Goal: Check status: Check status

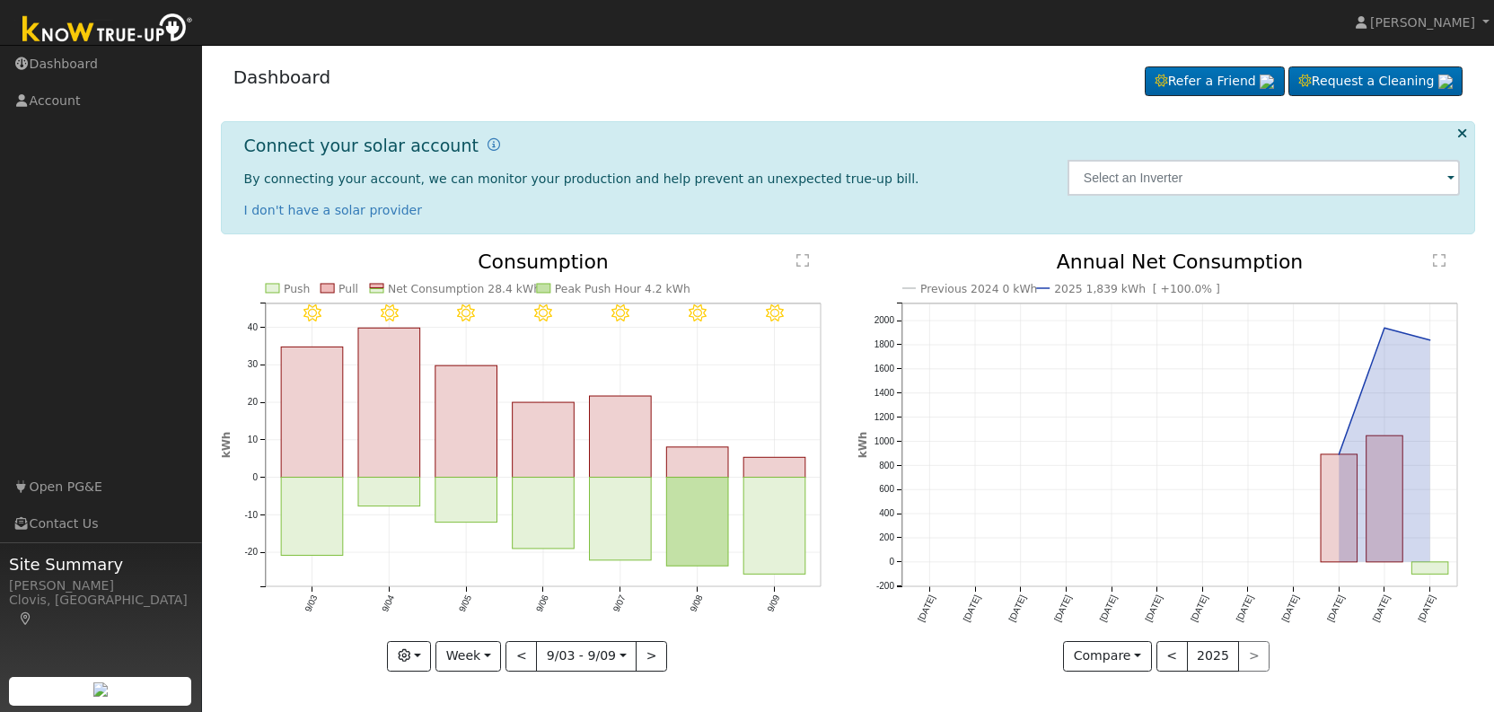
click at [783, 688] on div "9/09 - Clear 9/08 - Clear 9/07 - Clear 9/06 - Clear 9/05 - Clear 9/04 - Clear 9…" at bounding box center [529, 475] width 637 height 446
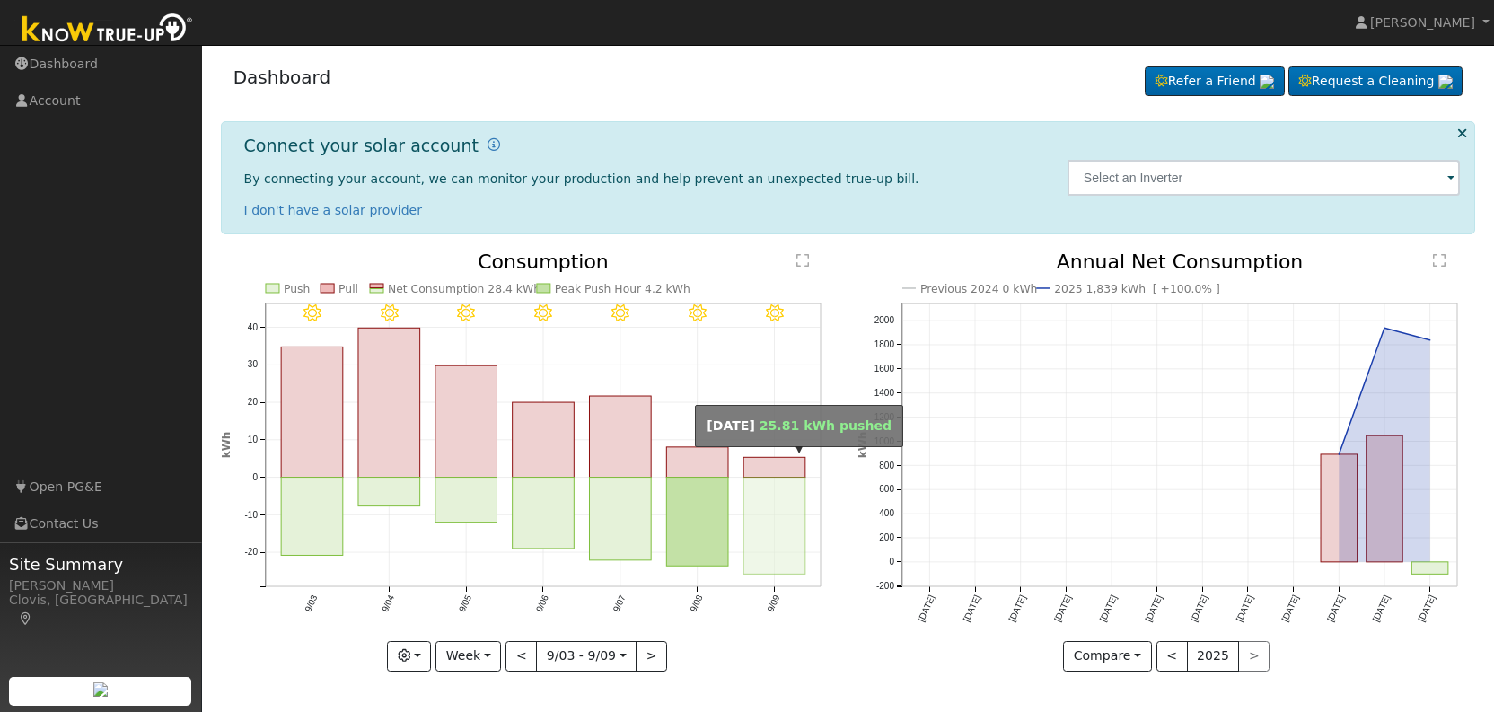
click at [756, 517] on rect "onclick=""" at bounding box center [774, 526] width 62 height 97
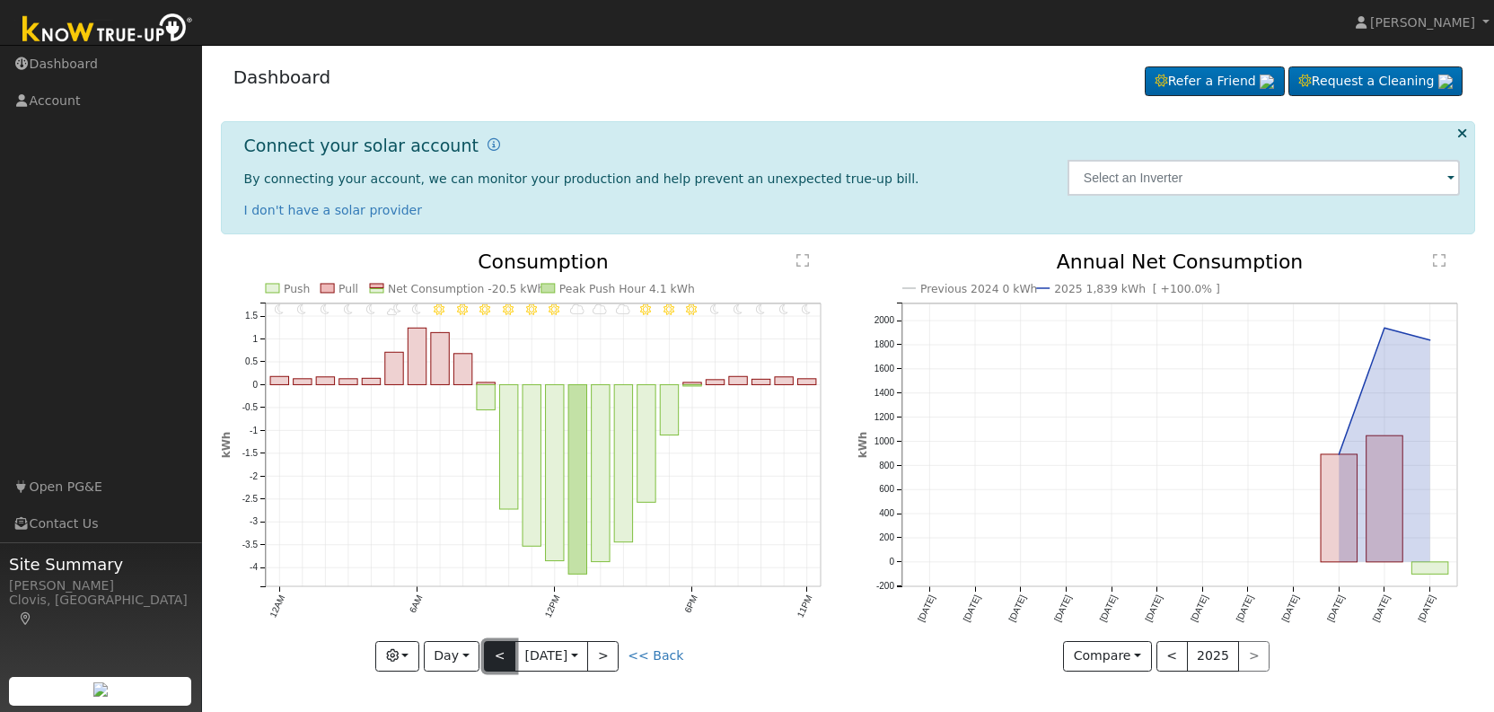
click at [492, 650] on button "<" at bounding box center [499, 656] width 31 height 31
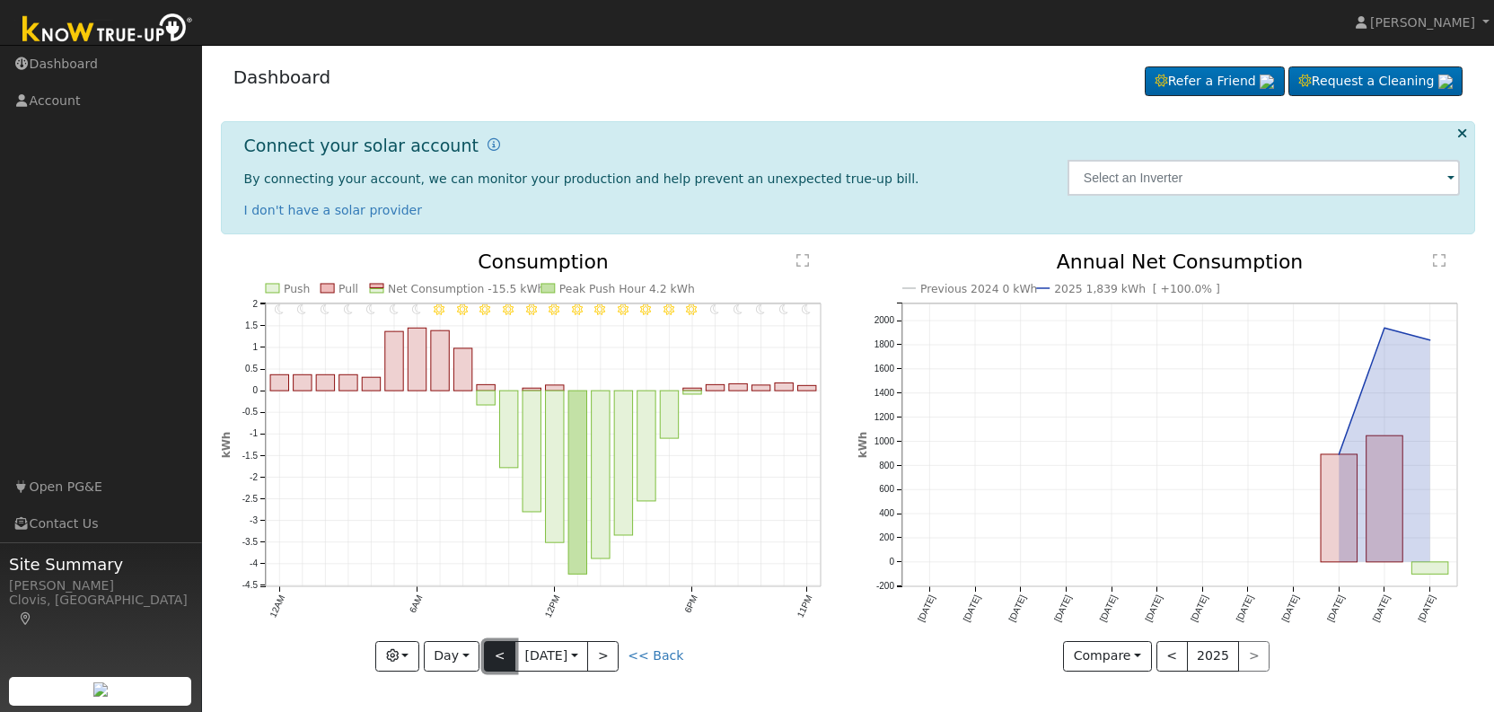
click at [492, 651] on button "<" at bounding box center [499, 656] width 31 height 31
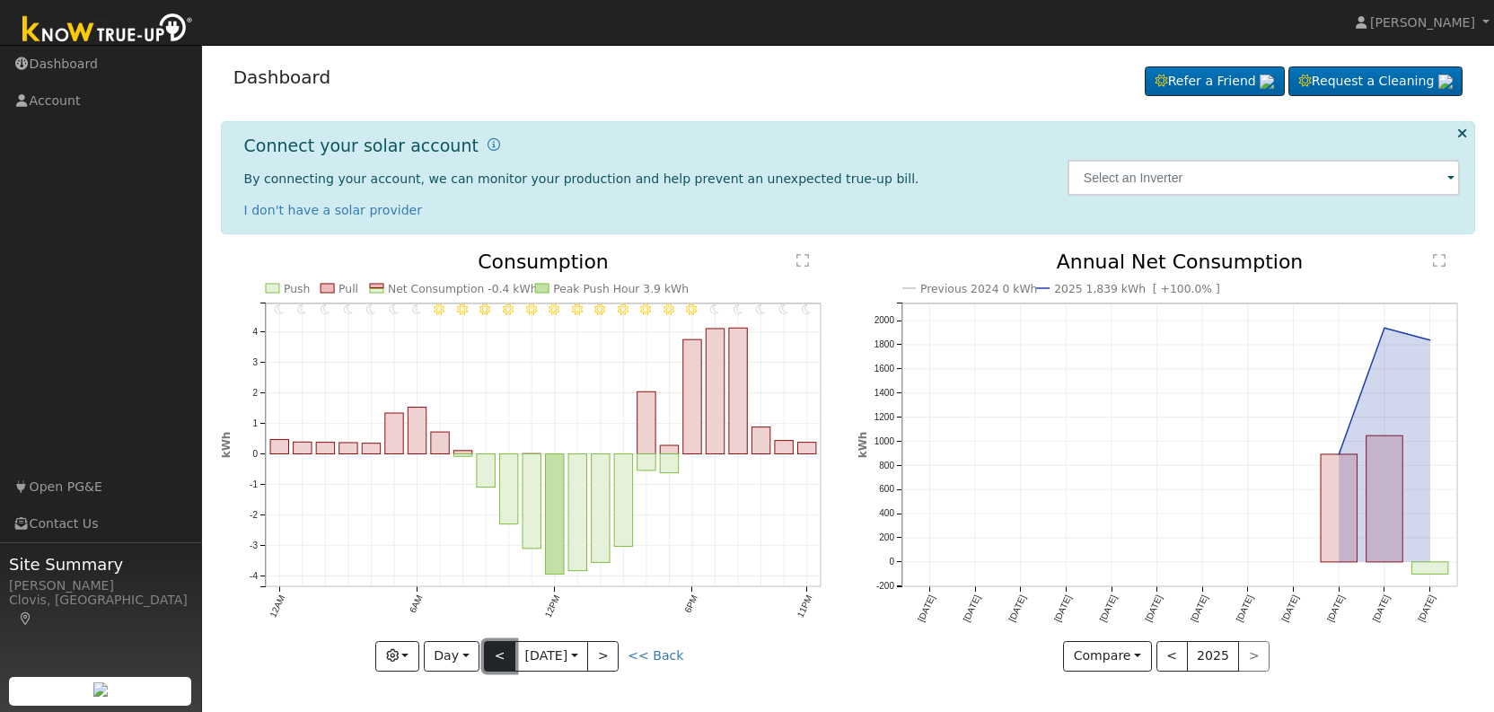
click at [501, 658] on button "<" at bounding box center [499, 656] width 31 height 31
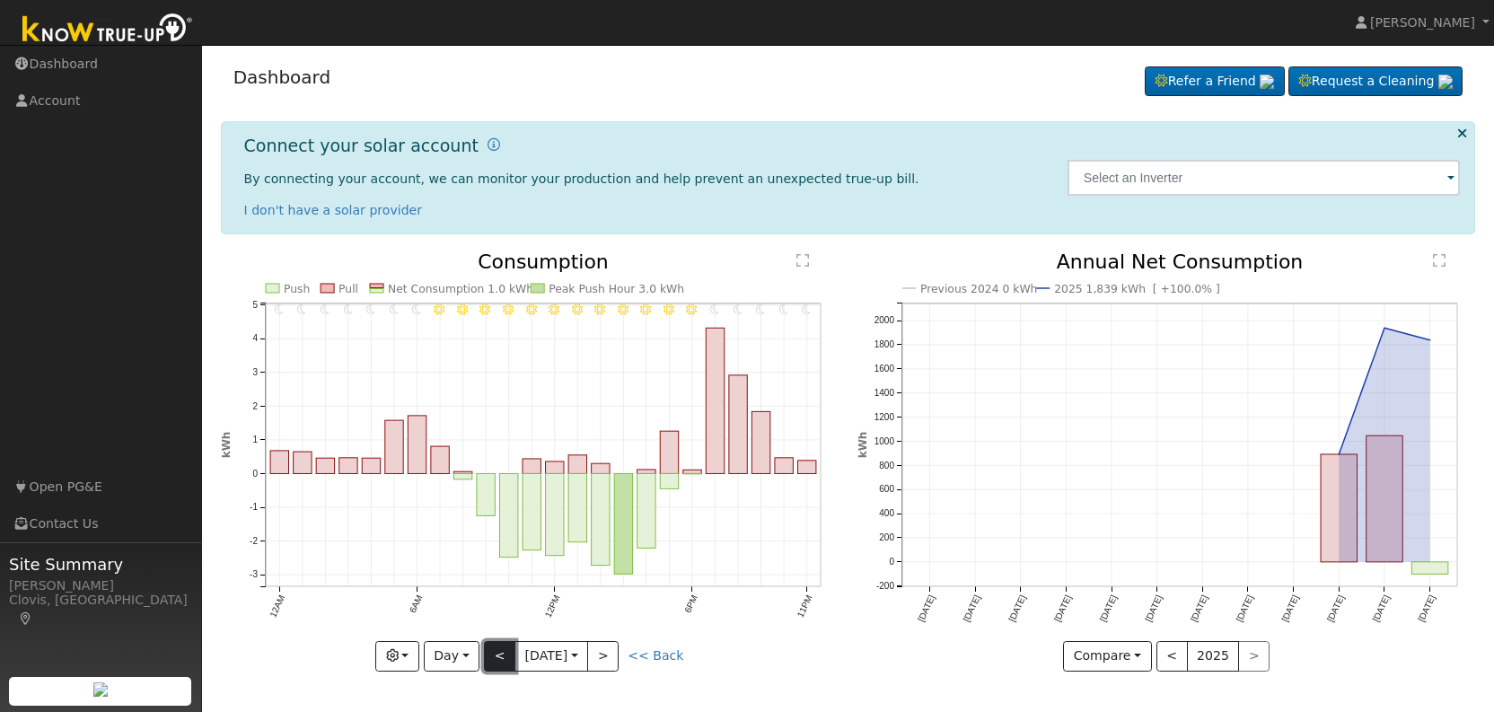
click at [501, 658] on button "<" at bounding box center [499, 656] width 31 height 31
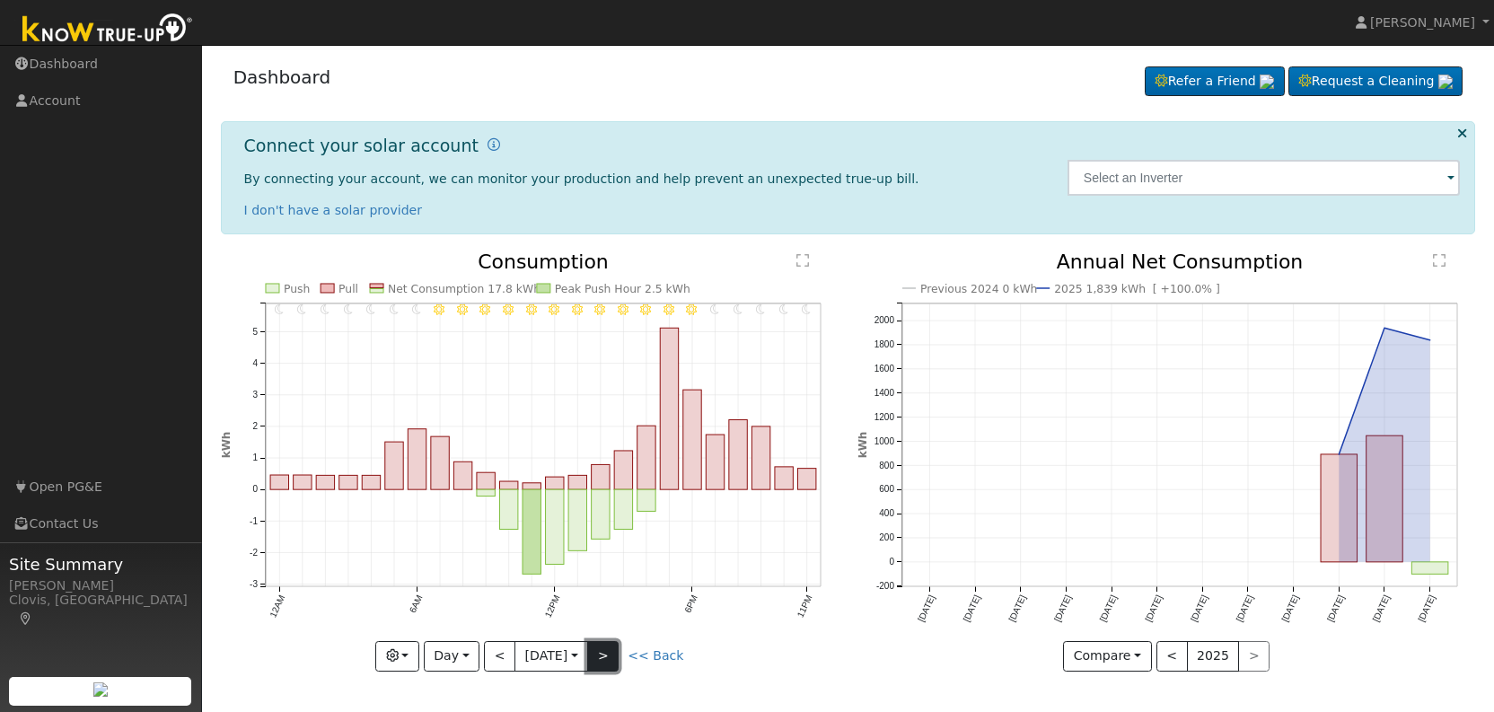
click at [602, 655] on button ">" at bounding box center [602, 656] width 31 height 31
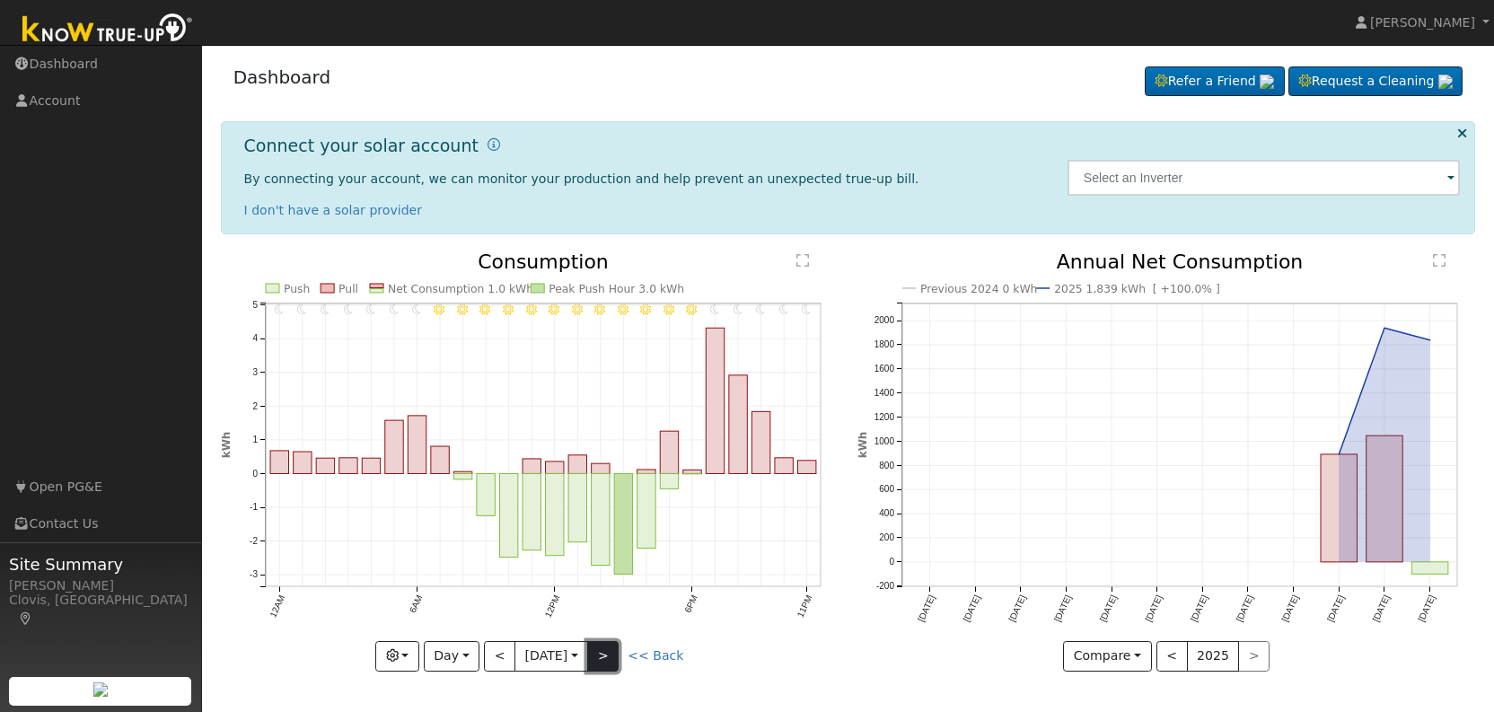
click at [602, 655] on button ">" at bounding box center [602, 656] width 31 height 31
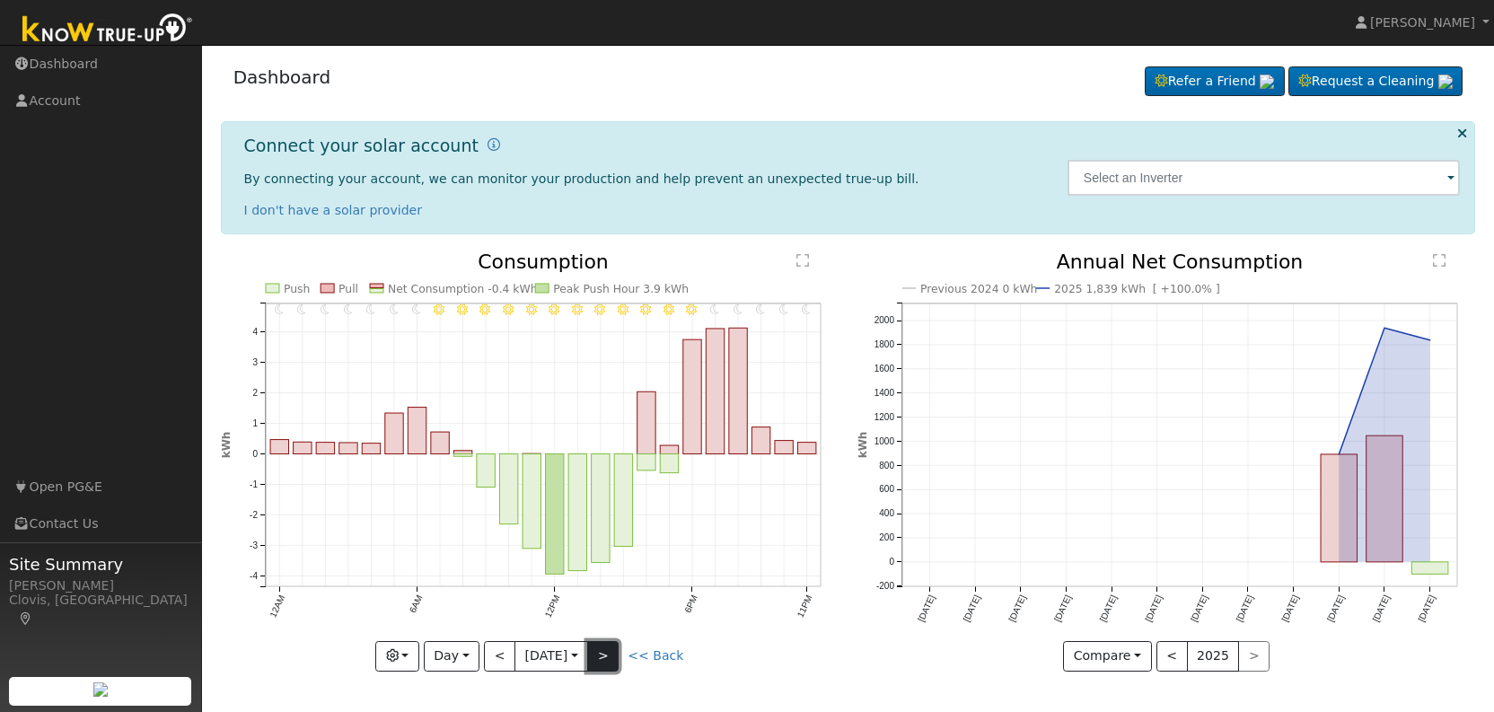
click at [602, 655] on button ">" at bounding box center [602, 656] width 31 height 31
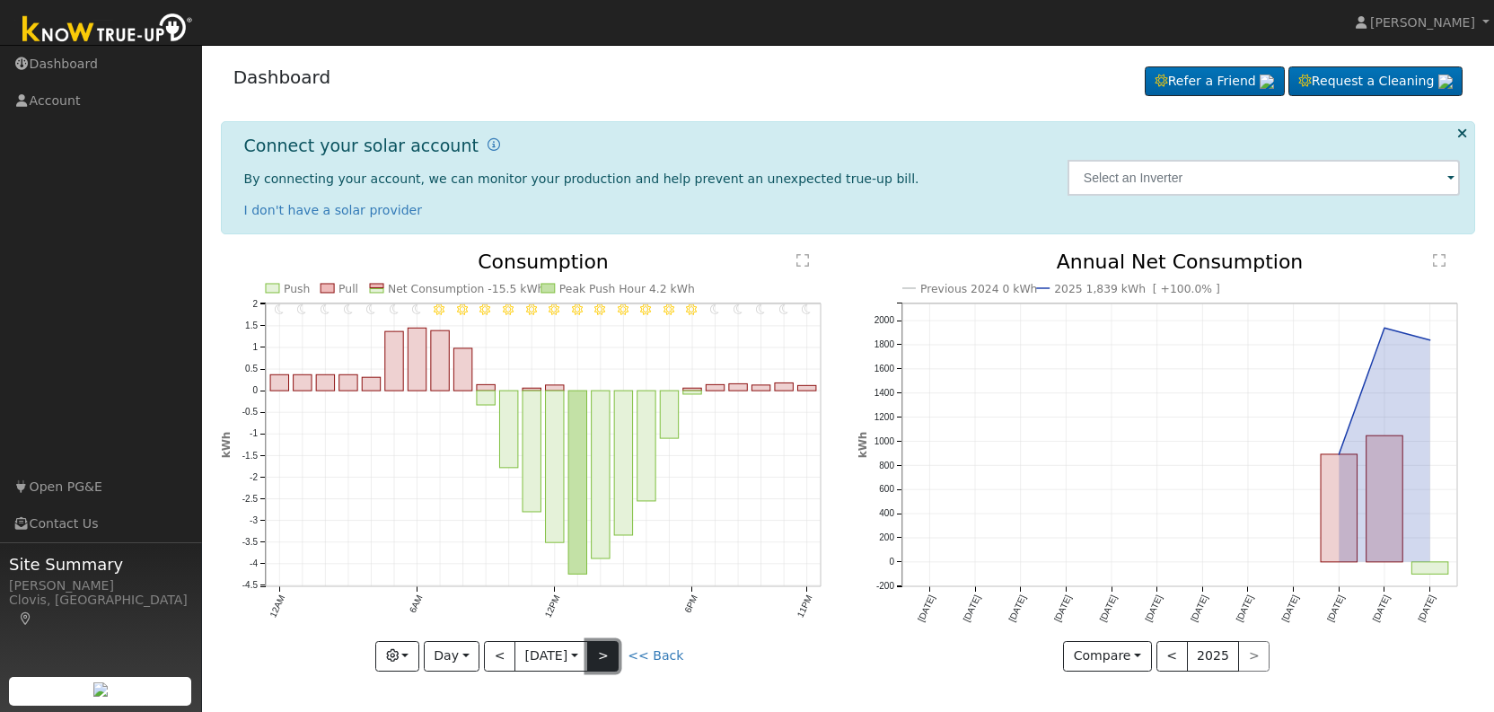
click at [602, 655] on button ">" at bounding box center [602, 656] width 31 height 31
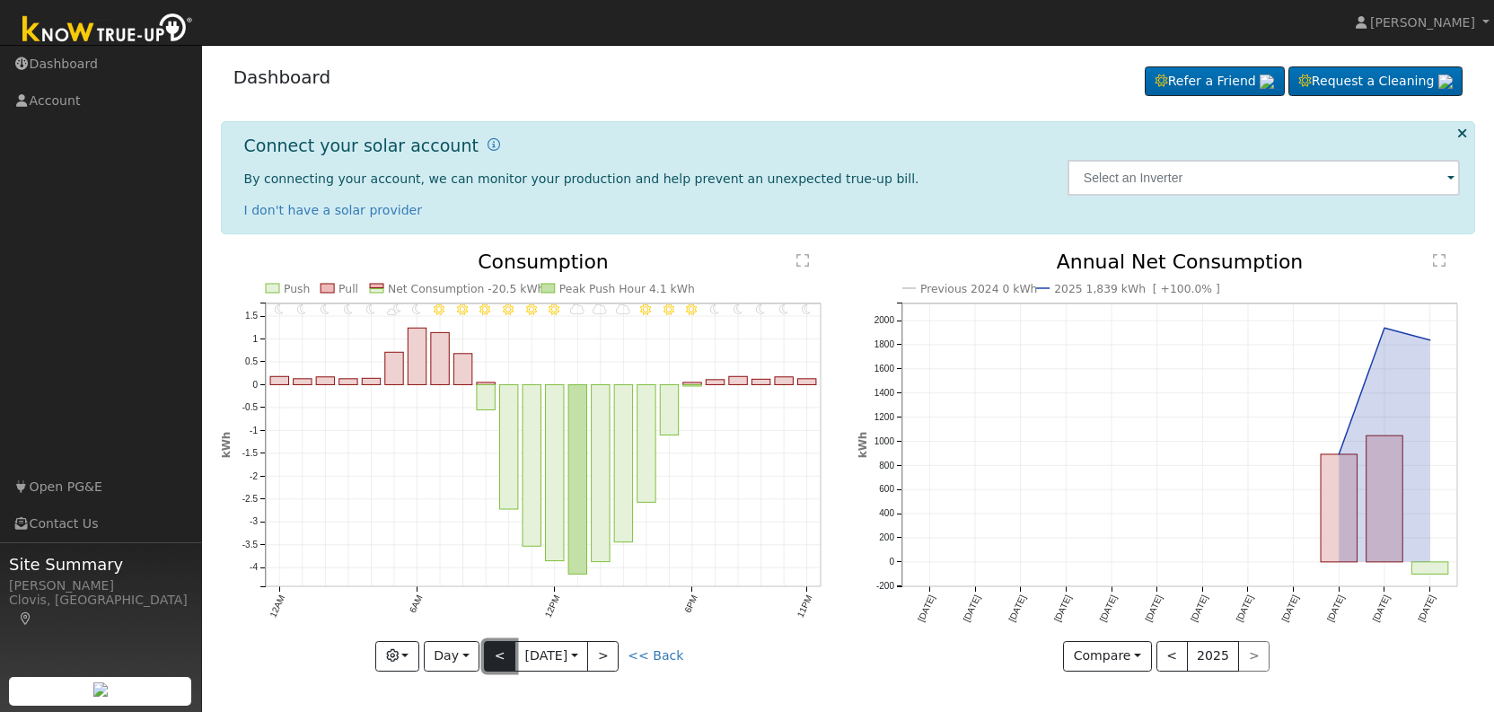
click at [489, 651] on button "<" at bounding box center [499, 656] width 31 height 31
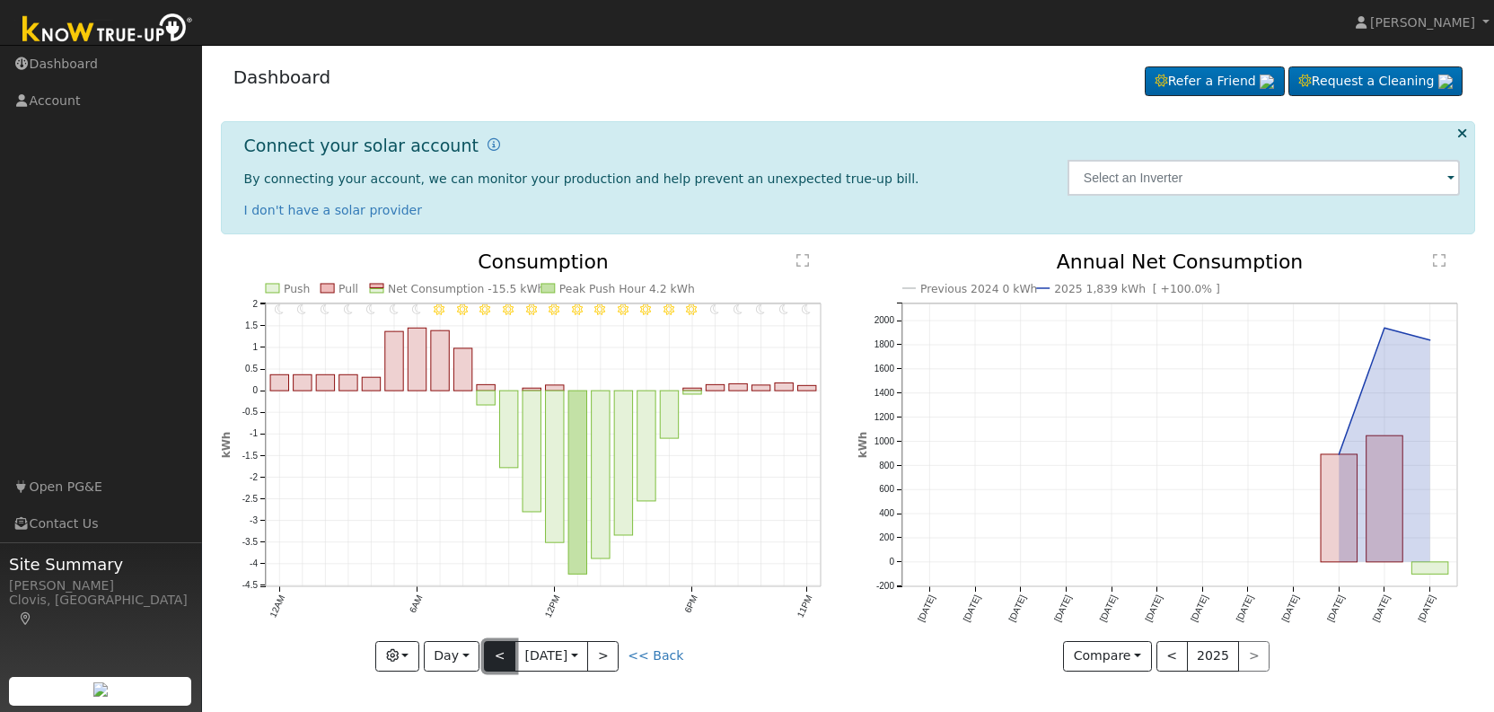
click at [489, 651] on button "<" at bounding box center [499, 656] width 31 height 31
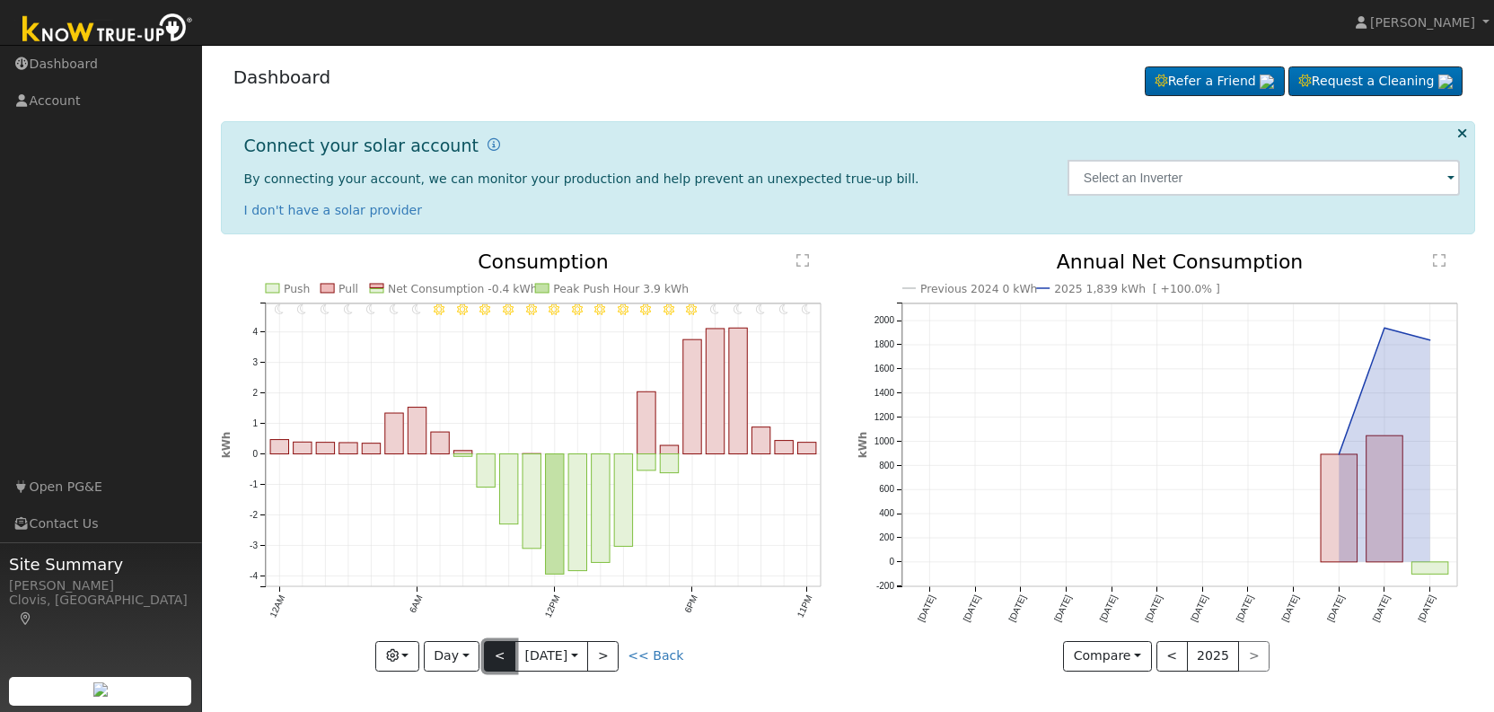
click at [489, 651] on button "<" at bounding box center [499, 656] width 31 height 31
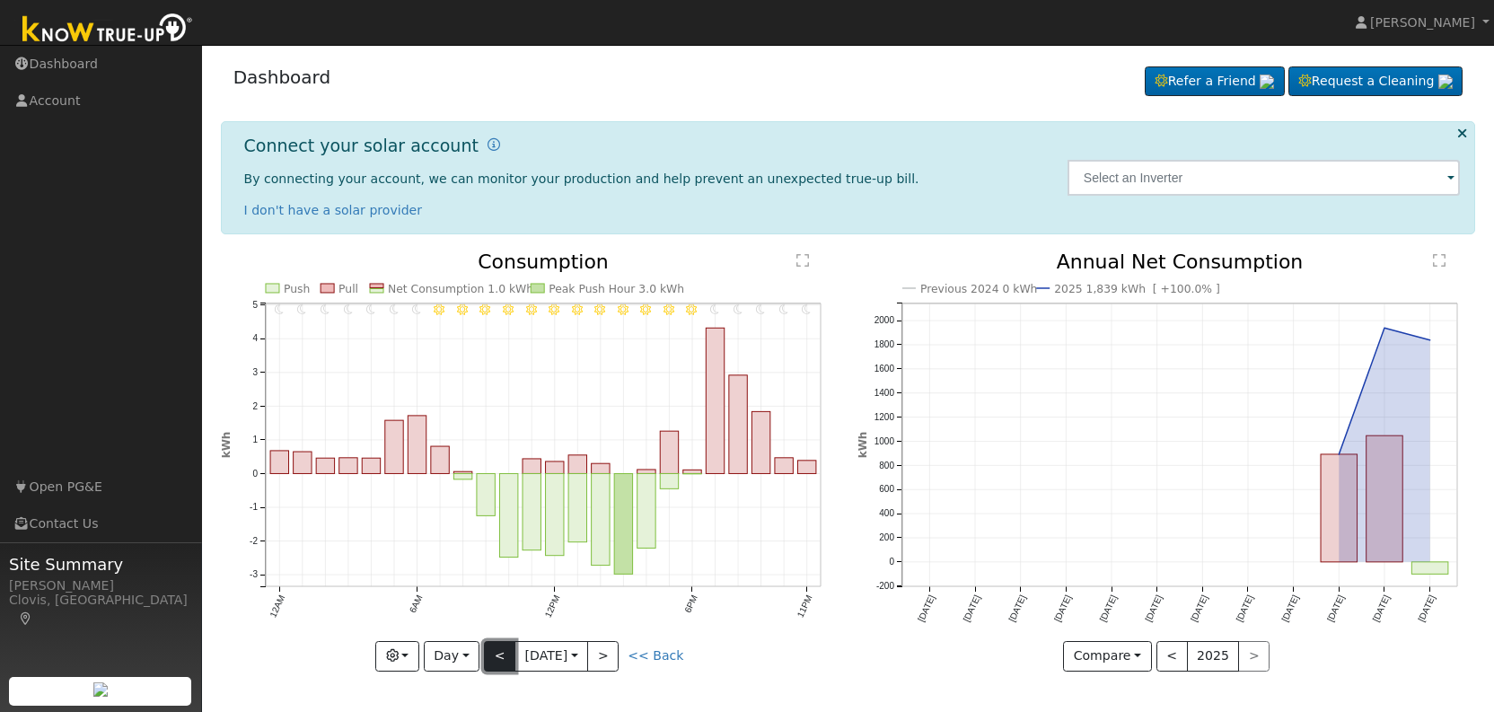
click at [489, 651] on button "<" at bounding box center [499, 656] width 31 height 31
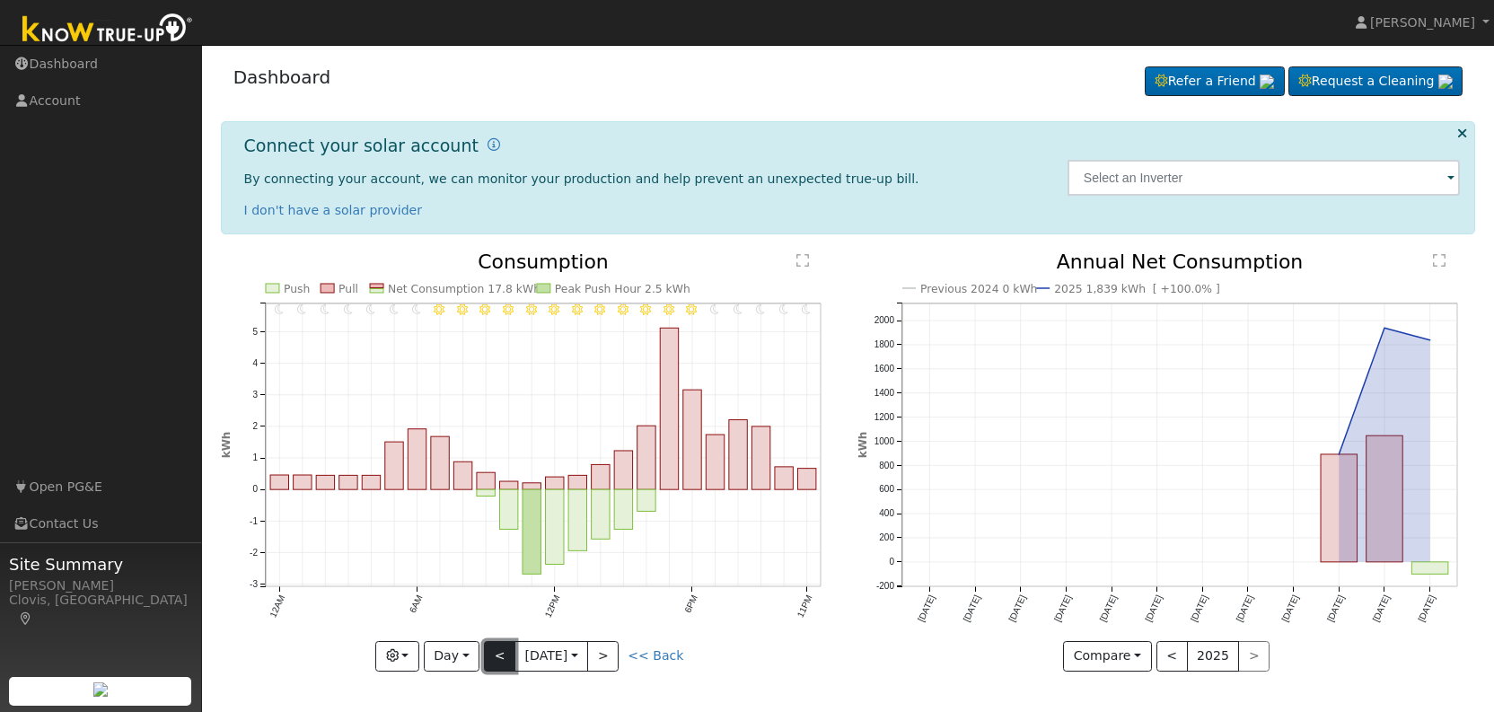
click at [489, 651] on button "<" at bounding box center [499, 656] width 31 height 31
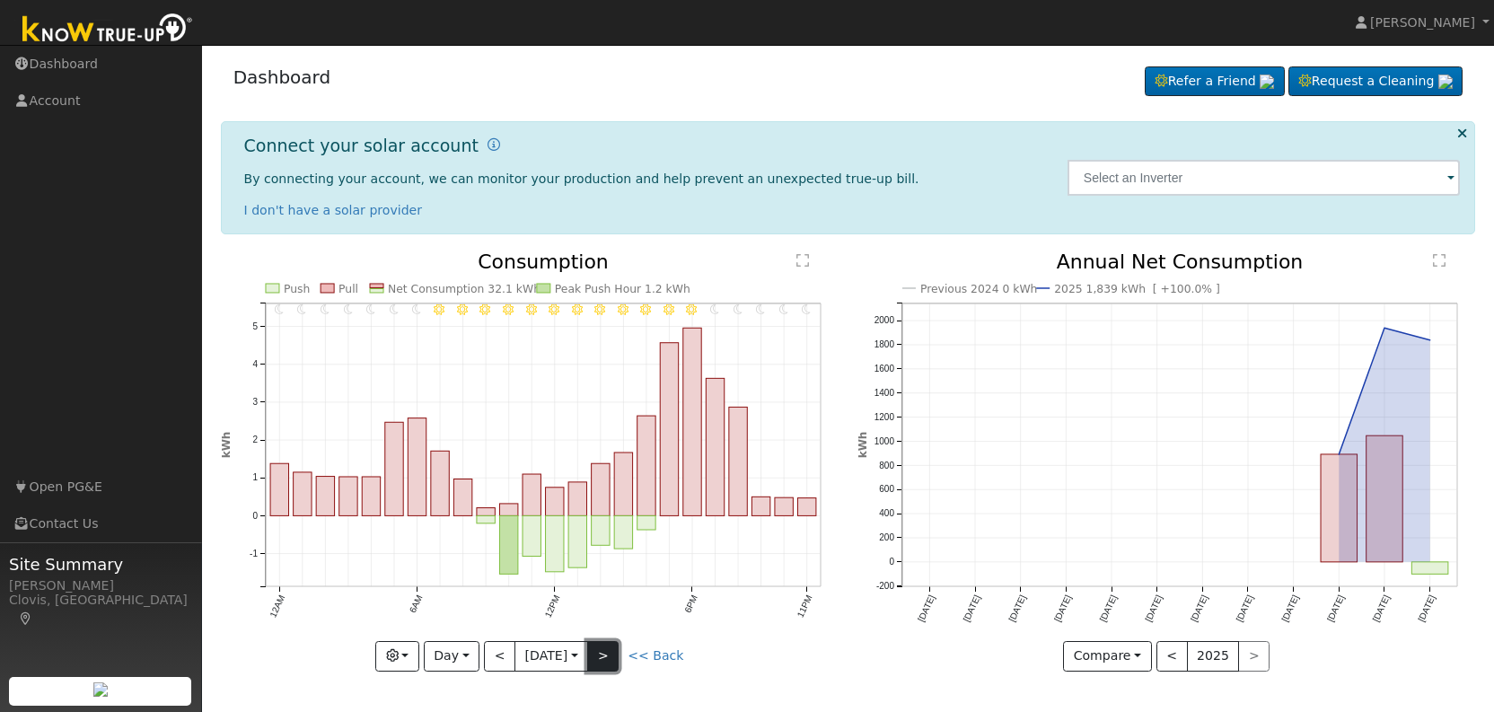
click at [606, 655] on button ">" at bounding box center [602, 656] width 31 height 31
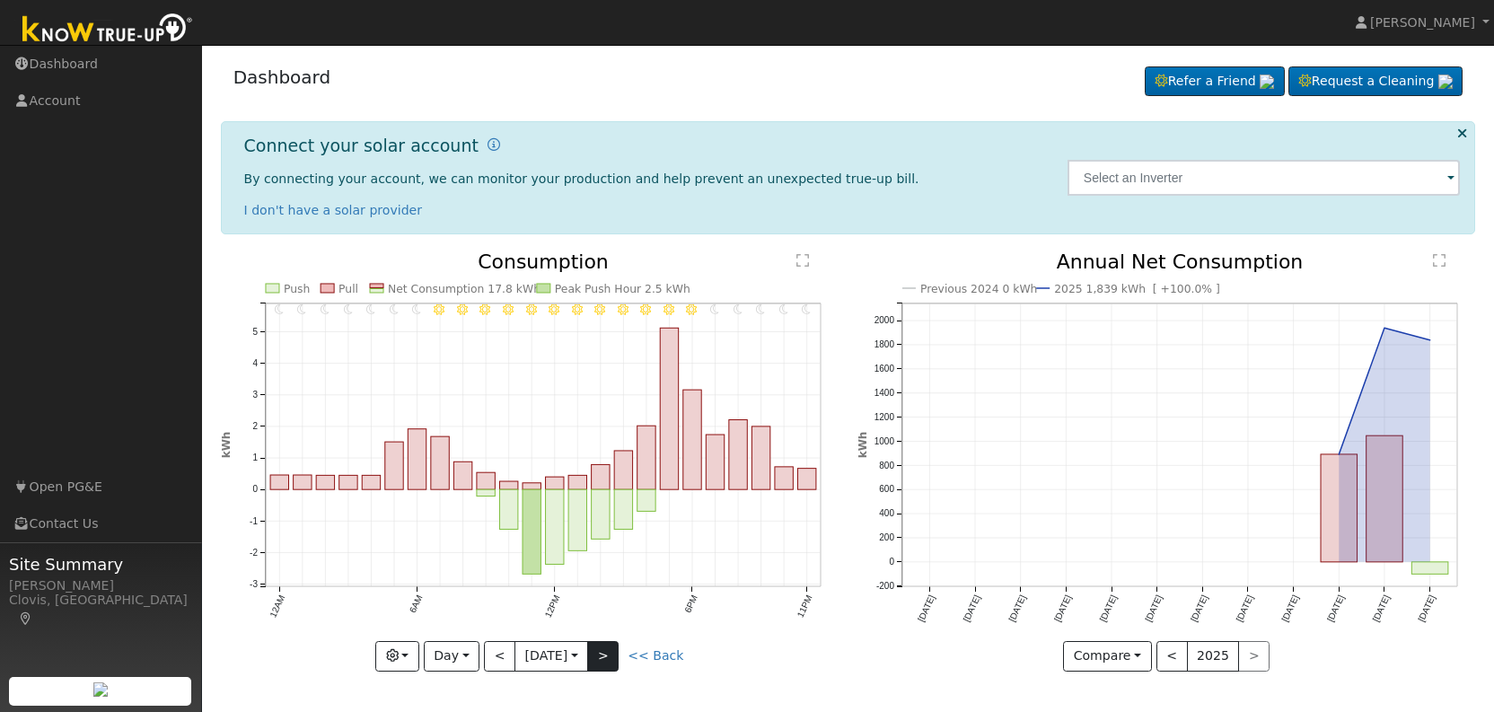
click at [606, 655] on div "11PM - Clear 10PM - Clear 9PM - Clear 8PM - Clear 7PM - Clear 6PM - Clear 5PM -…" at bounding box center [530, 461] width 618 height 419
click at [606, 655] on button ">" at bounding box center [602, 656] width 31 height 31
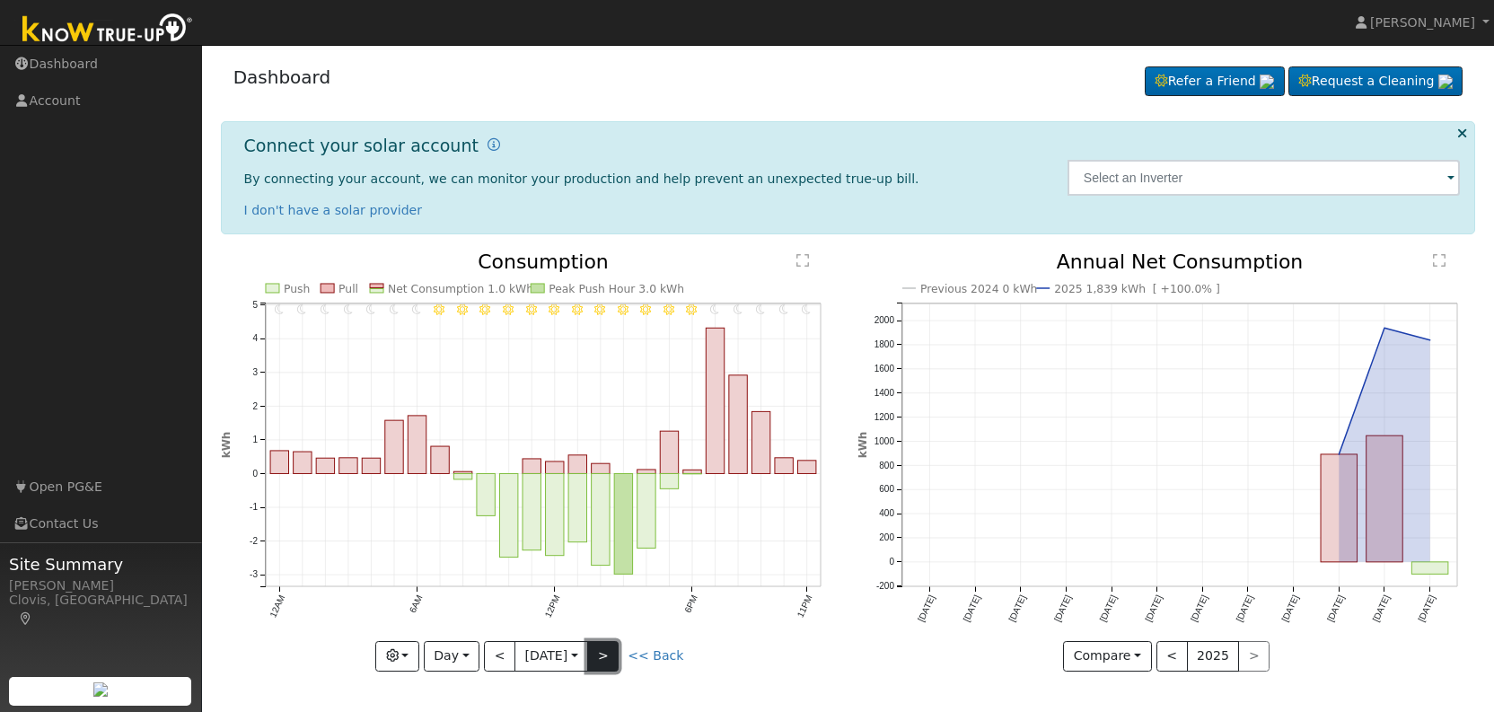
click at [606, 655] on button ">" at bounding box center [602, 656] width 31 height 31
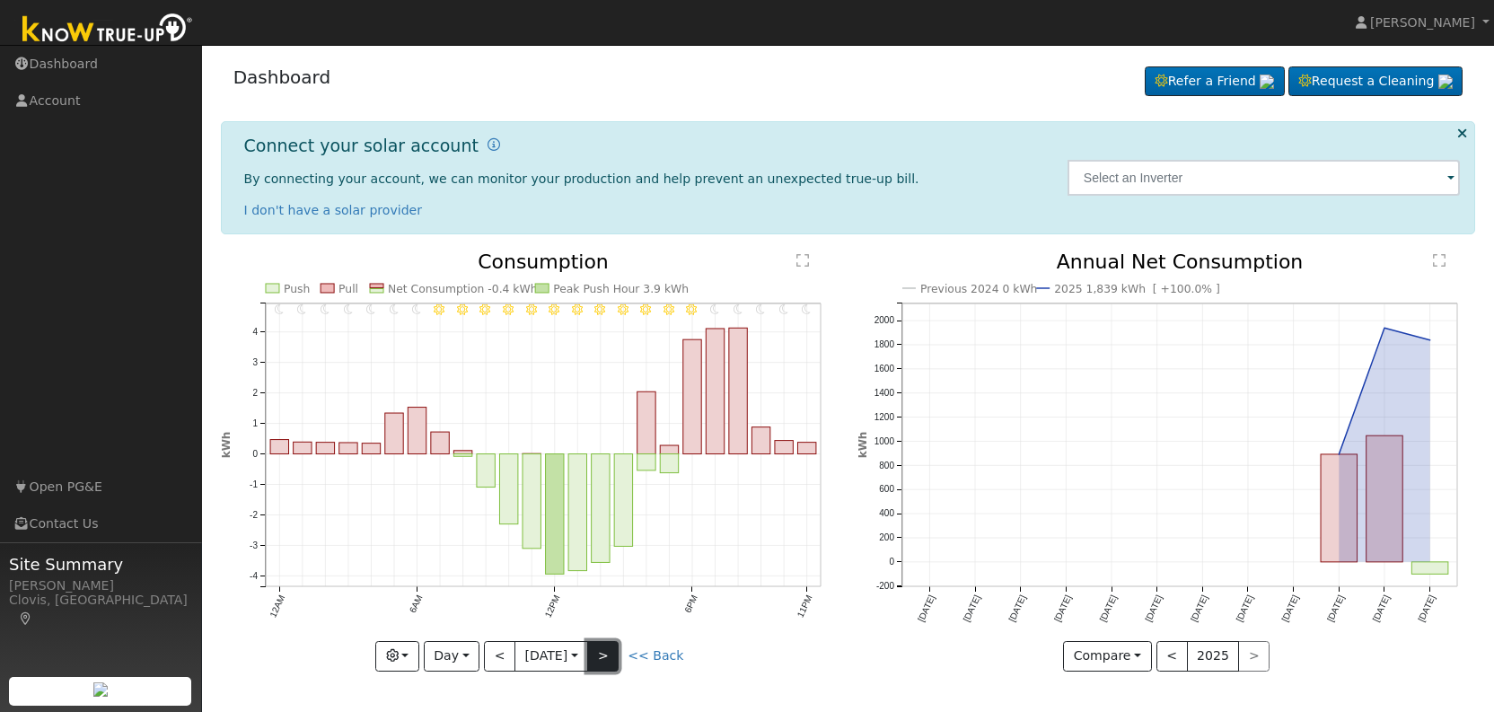
click at [606, 655] on button ">" at bounding box center [602, 656] width 31 height 31
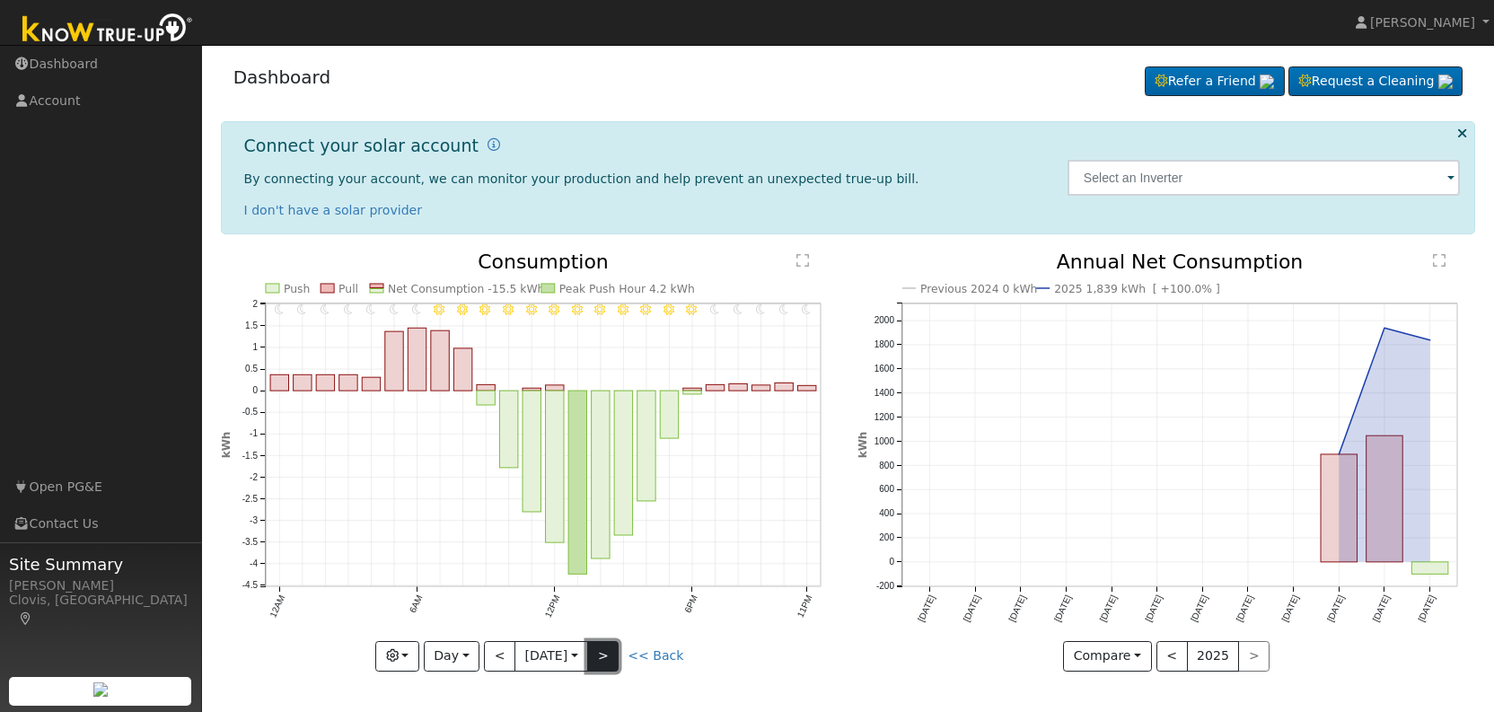
click at [606, 655] on button ">" at bounding box center [602, 656] width 31 height 31
type input "[DATE]"
